Goal: Obtain resource: Obtain resource

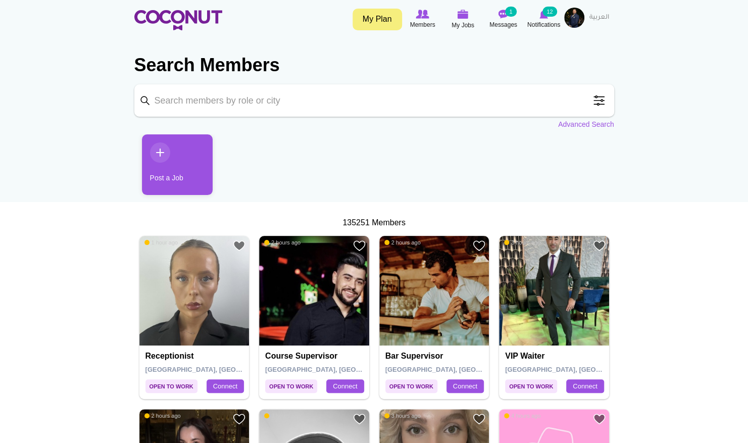
click at [599, 103] on span at bounding box center [599, 100] width 20 height 20
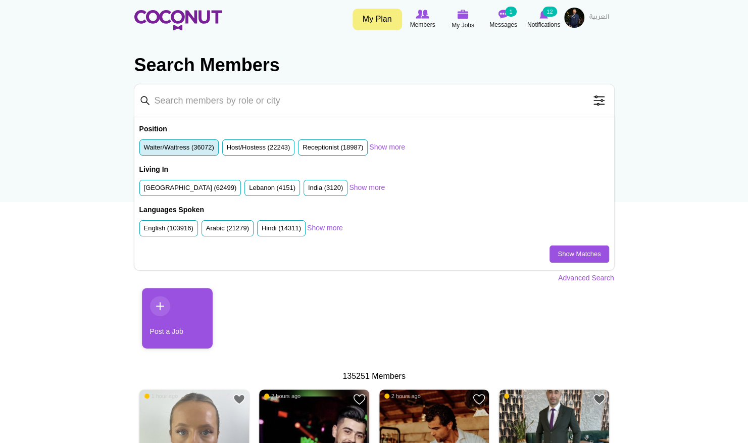
click at [203, 139] on li "Waiter/Waitress (36072)" at bounding box center [178, 147] width 79 height 17
click at [192, 146] on label "Waiter/Waitress (36072)" at bounding box center [179, 148] width 70 height 10
click at [144, 149] on input "Waiter/Waitress (36072)" at bounding box center [144, 149] width 0 height 0
click at [181, 189] on label "United Arab Emirates (62499)" at bounding box center [190, 188] width 93 height 10
click at [144, 190] on input "United Arab Emirates (62499)" at bounding box center [144, 190] width 0 height 0
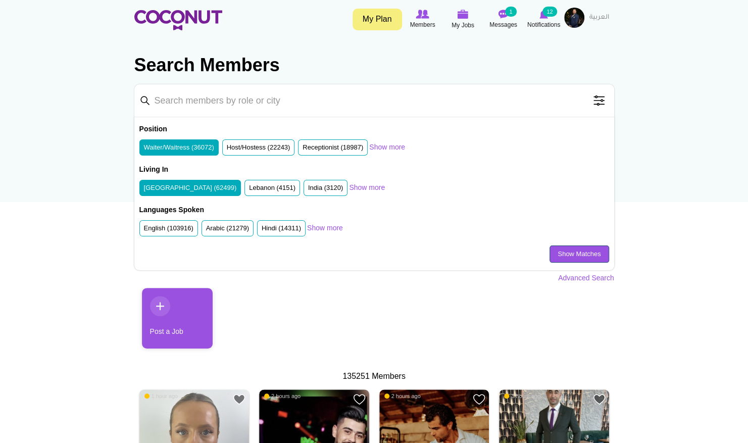
click at [574, 257] on link "Show Matches" at bounding box center [578, 253] width 59 height 17
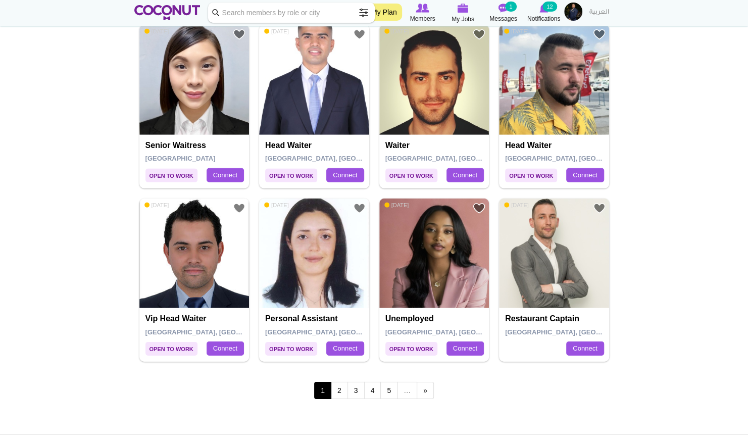
scroll to position [1624, 0]
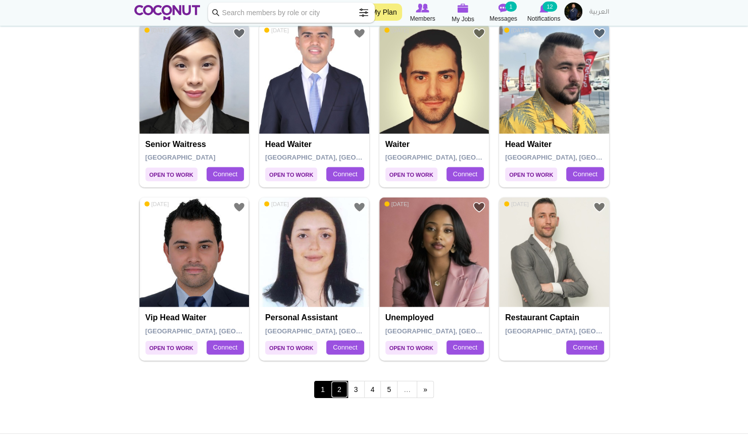
click at [342, 390] on link "2" at bounding box center [339, 389] width 17 height 17
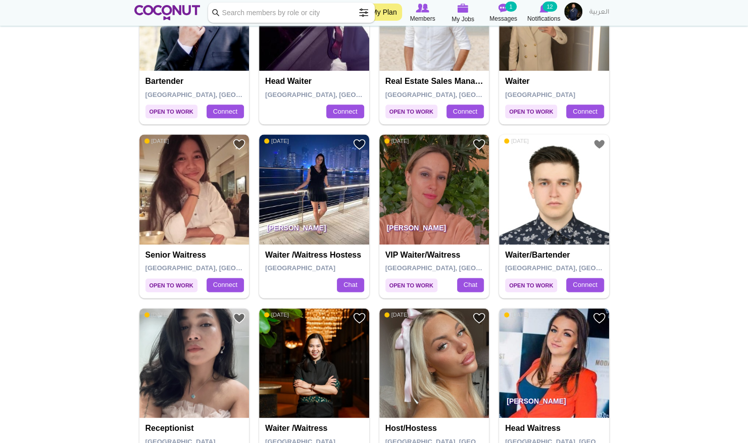
scroll to position [643, 0]
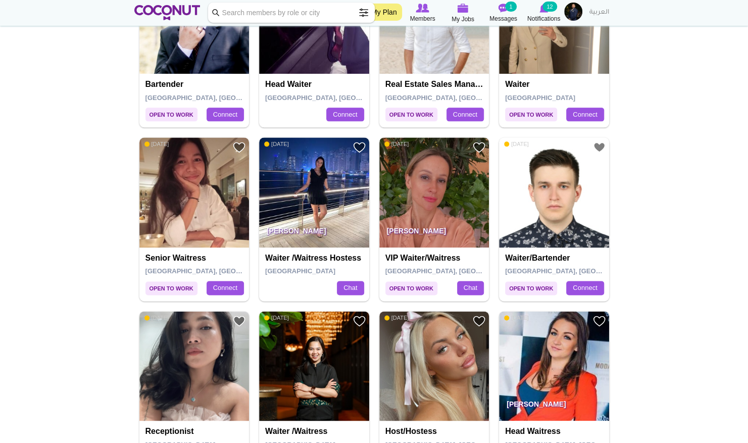
click at [416, 195] on img at bounding box center [434, 192] width 110 height 110
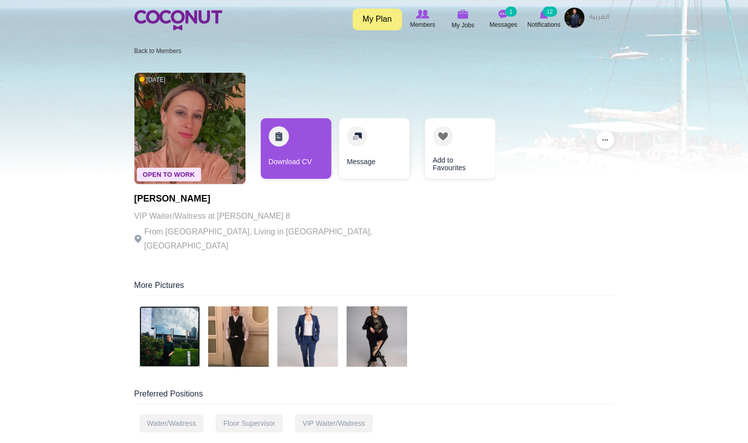
click at [184, 322] on img at bounding box center [169, 336] width 61 height 61
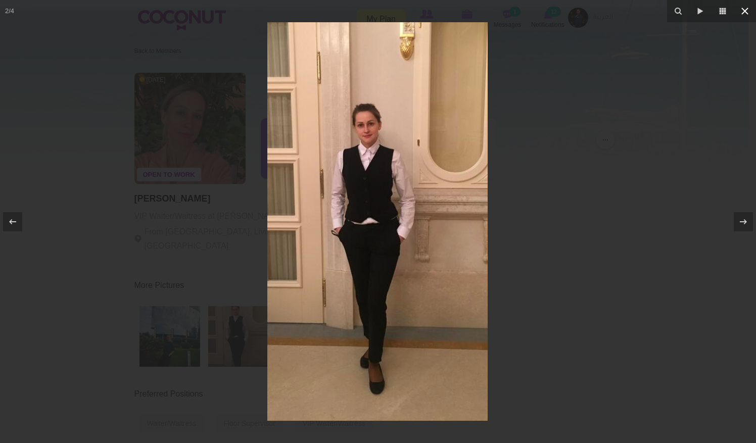
click at [743, 17] on icon at bounding box center [744, 11] width 12 height 12
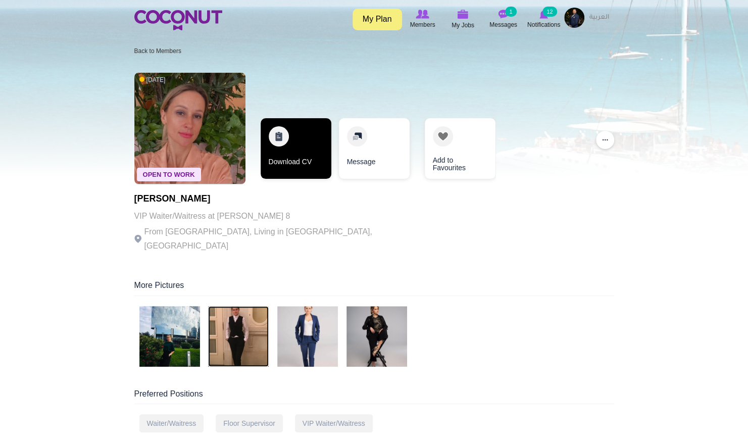
click at [287, 160] on link "Download CV" at bounding box center [296, 148] width 71 height 61
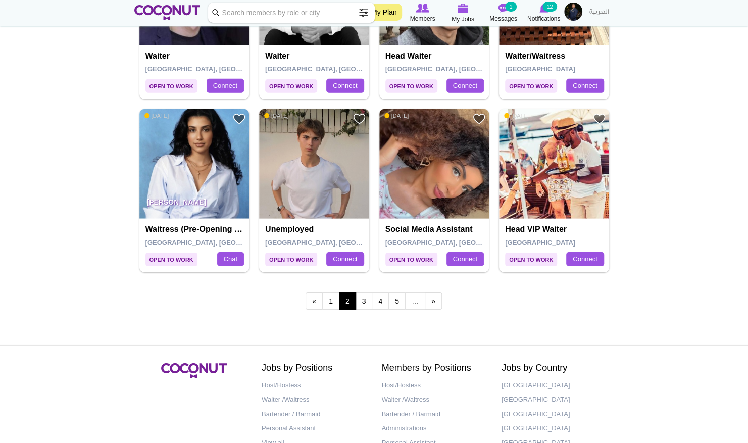
scroll to position [1714, 0]
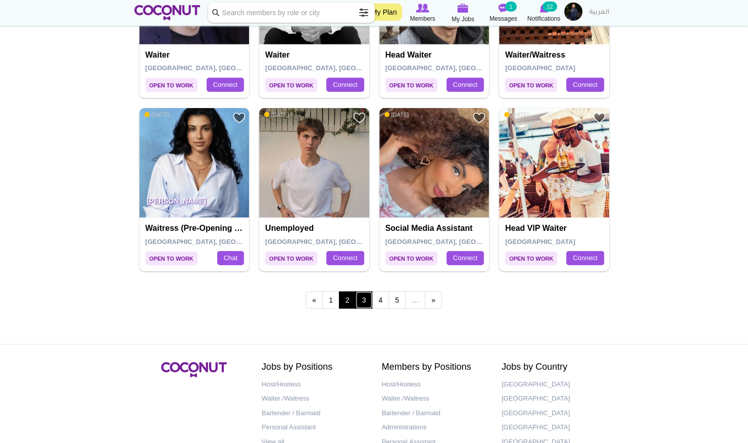
click at [362, 292] on link "3" at bounding box center [364, 299] width 17 height 17
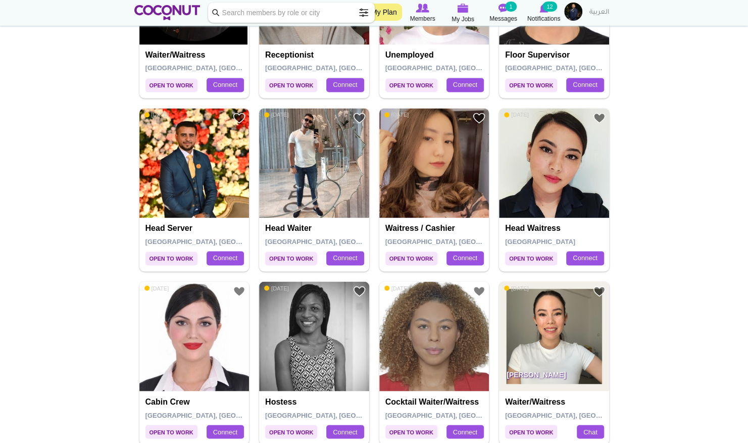
scroll to position [847, 0]
